Goal: Transaction & Acquisition: Purchase product/service

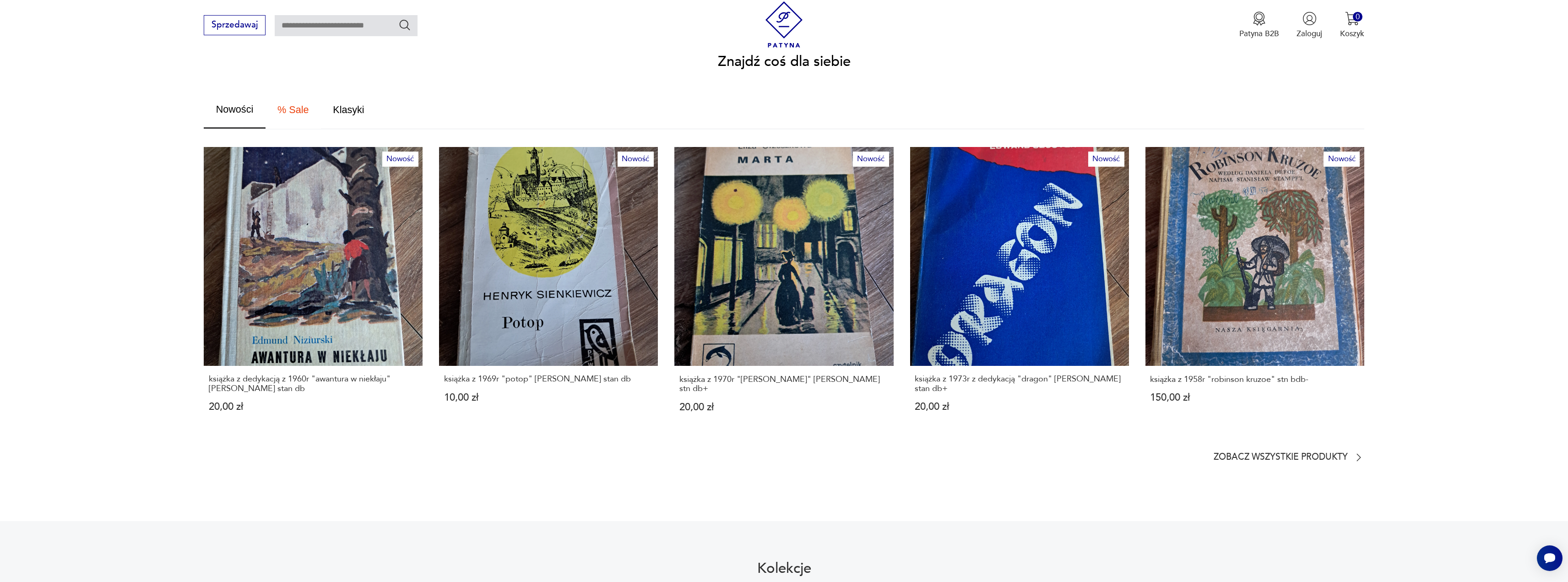
click at [285, 105] on span "% Sale" at bounding box center [293, 110] width 31 height 10
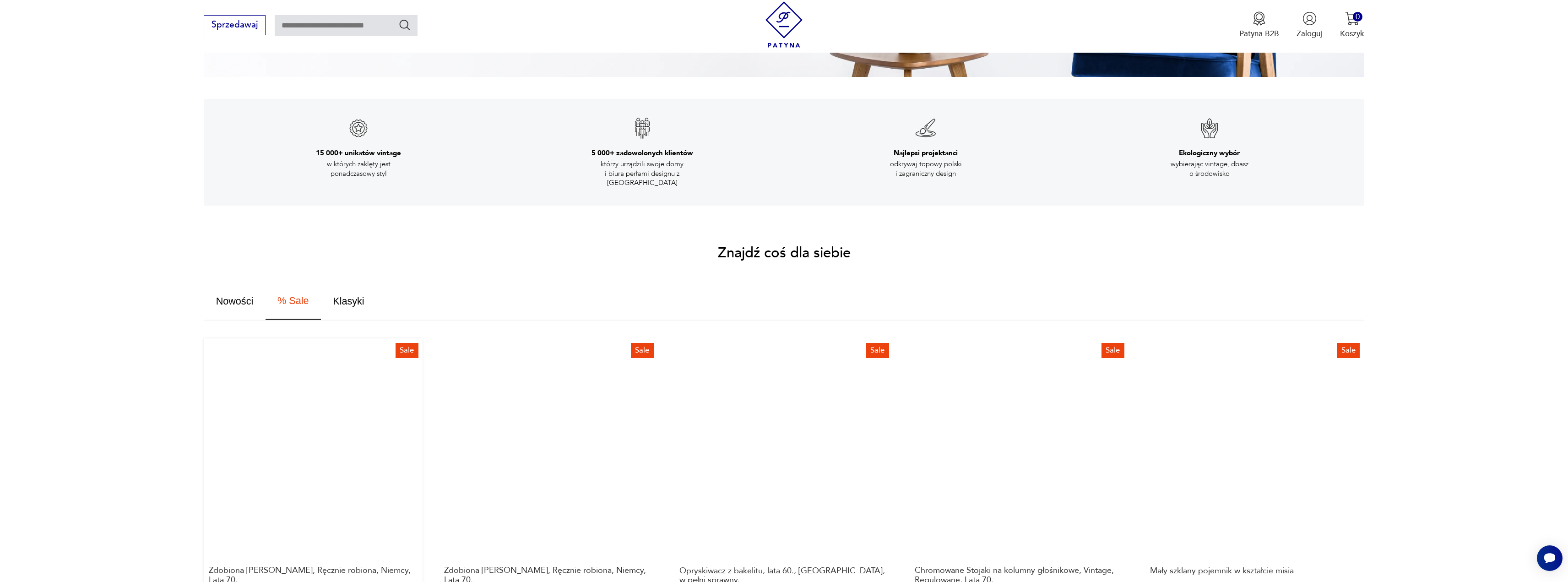
scroll to position [541, 0]
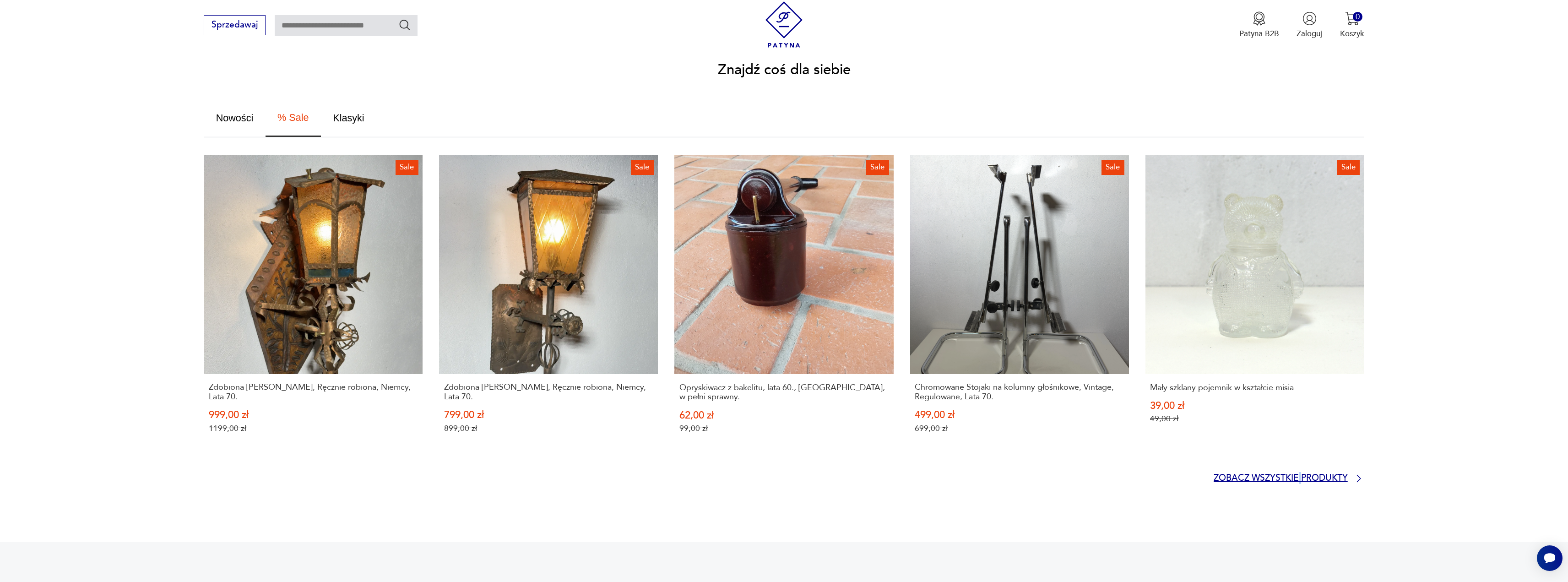
drag, startPoint x: 1300, startPoint y: 461, endPoint x: 1297, endPoint y: 471, distance: 10.4
click at [1297, 467] on section "Znajdź coś dla siebie Nowości % Sale Klasyki Sale Zdobiona Miedziana Latarnia, …" at bounding box center [784, 273] width 1568 height 421
click at [1297, 475] on p "Zobacz wszystkie produkty" at bounding box center [1281, 479] width 134 height 7
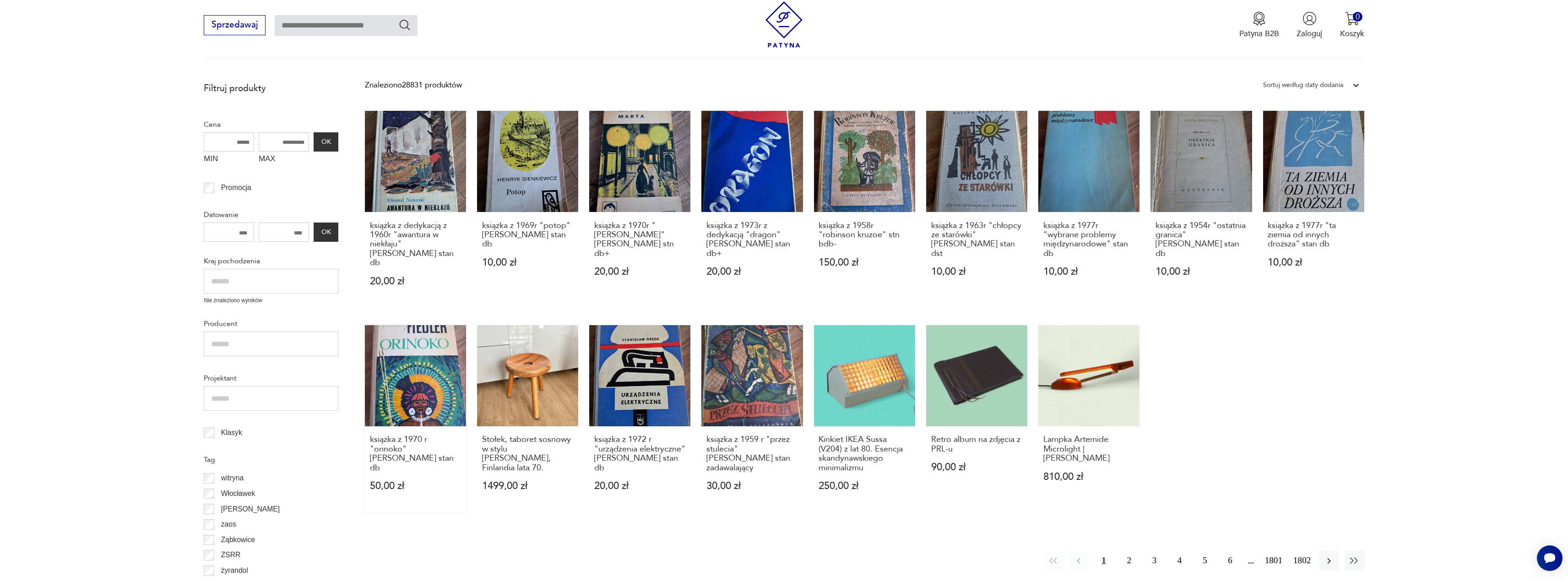
scroll to position [138, 0]
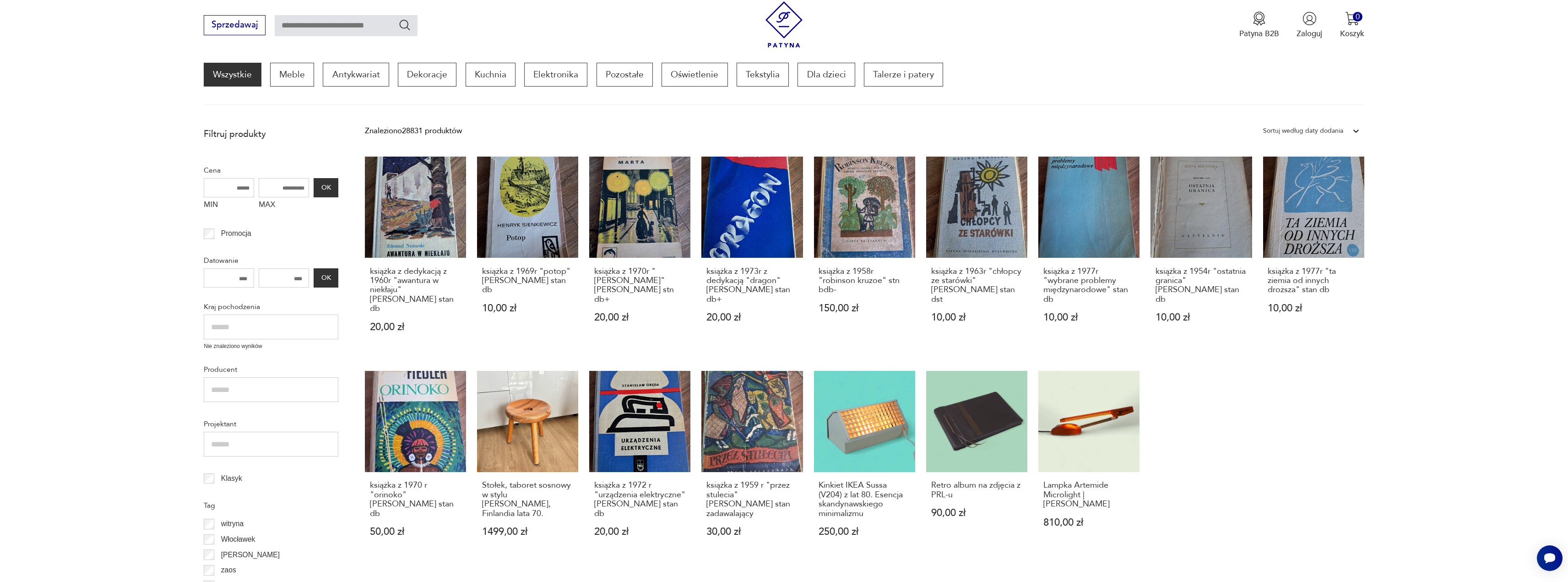
click at [215, 237] on label "Promocja" at bounding box center [233, 234] width 37 height 16
